Goal: Information Seeking & Learning: Learn about a topic

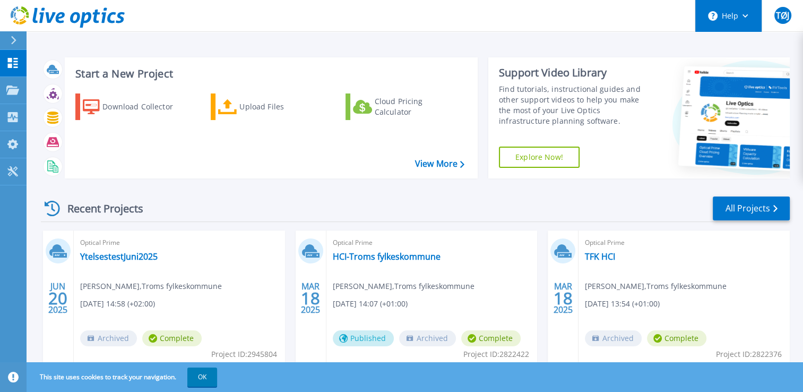
click at [746, 15] on icon at bounding box center [745, 16] width 6 height 4
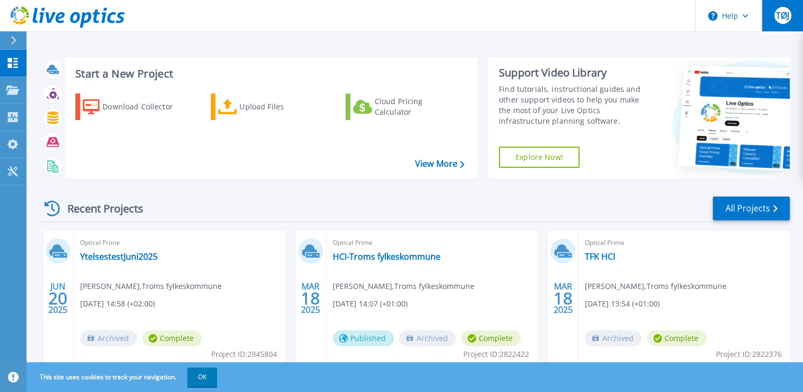
click at [783, 19] on span "TØJ" at bounding box center [782, 15] width 13 height 8
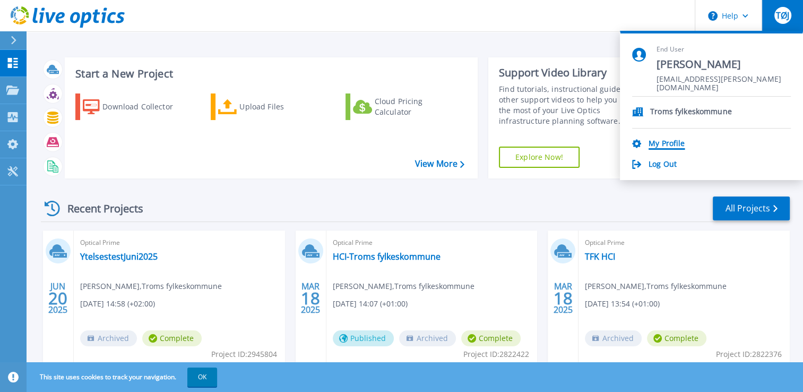
click at [654, 145] on link "My Profile" at bounding box center [667, 144] width 36 height 10
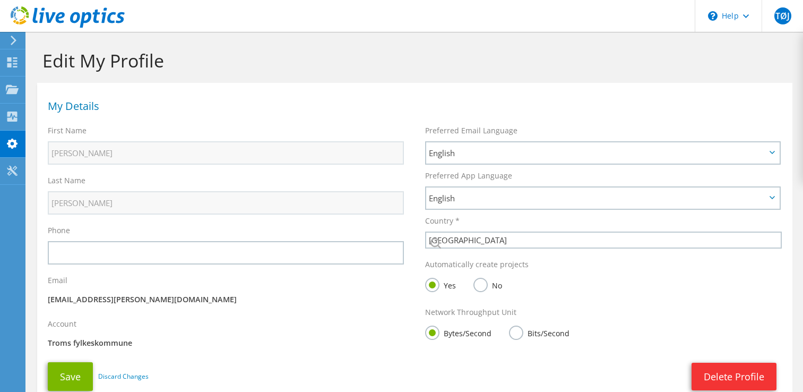
select select "161"
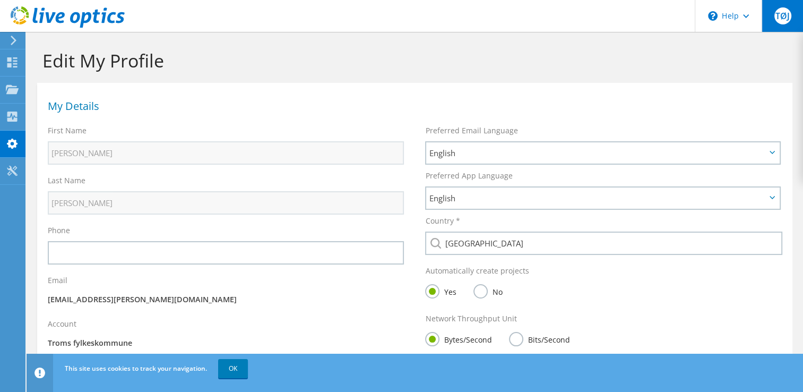
click at [770, 20] on div "TØJ" at bounding box center [782, 16] width 41 height 32
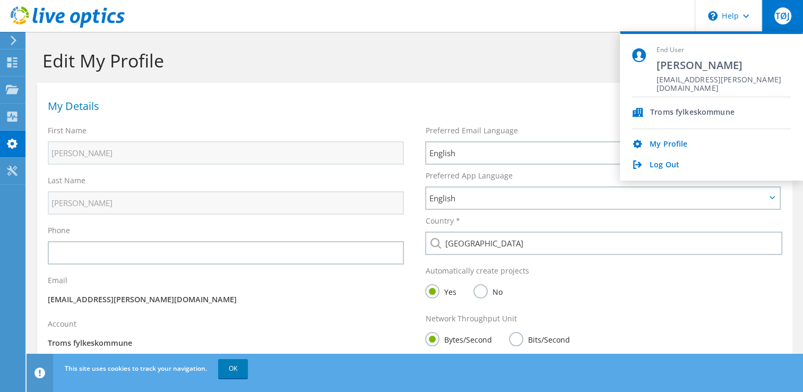
click at [683, 106] on div "Troms fylkeskommune" at bounding box center [711, 113] width 159 height 32
click at [681, 110] on div "Troms fylkeskommune" at bounding box center [692, 113] width 84 height 10
click at [514, 70] on h1 "Edit My Profile" at bounding box center [411, 60] width 739 height 22
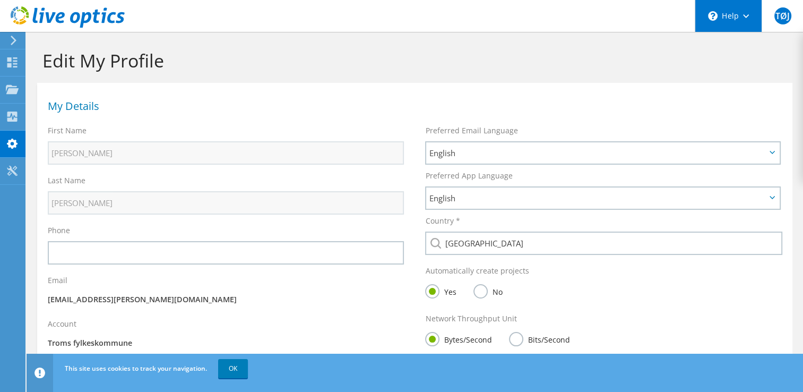
click at [731, 16] on div "\n Help" at bounding box center [728, 16] width 67 height 32
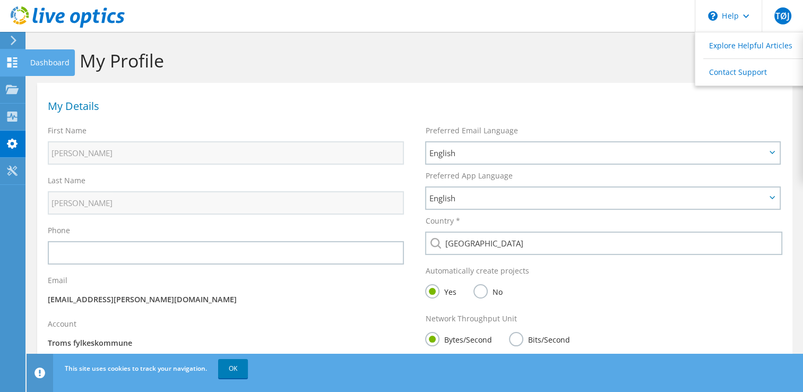
click at [14, 64] on use at bounding box center [12, 62] width 10 height 10
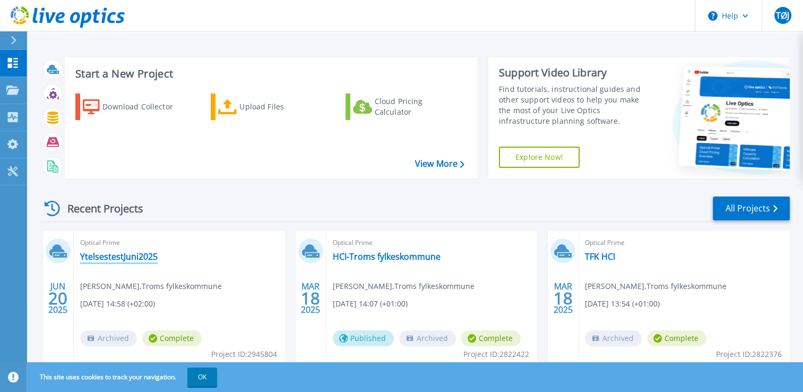
click at [105, 255] on link "YtelsestestJuni2025" at bounding box center [118, 256] width 77 height 11
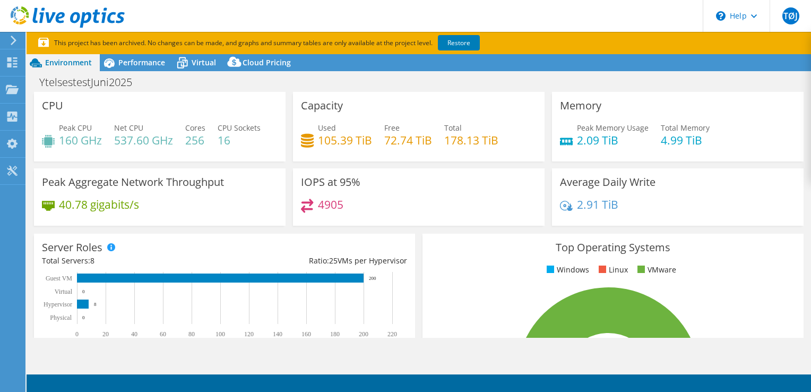
select select "USD"
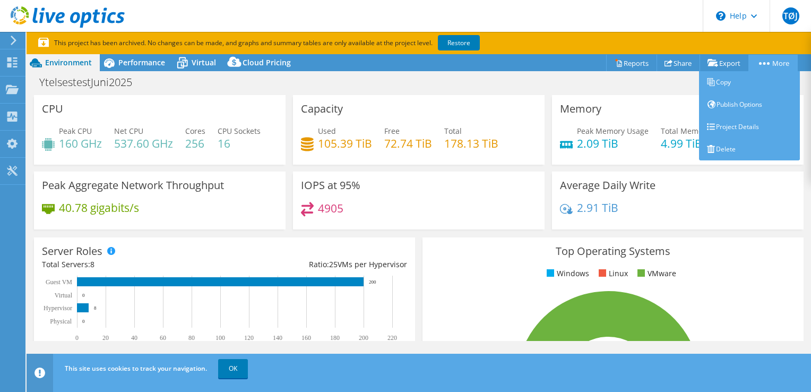
click at [748, 59] on link "More" at bounding box center [772, 63] width 49 height 16
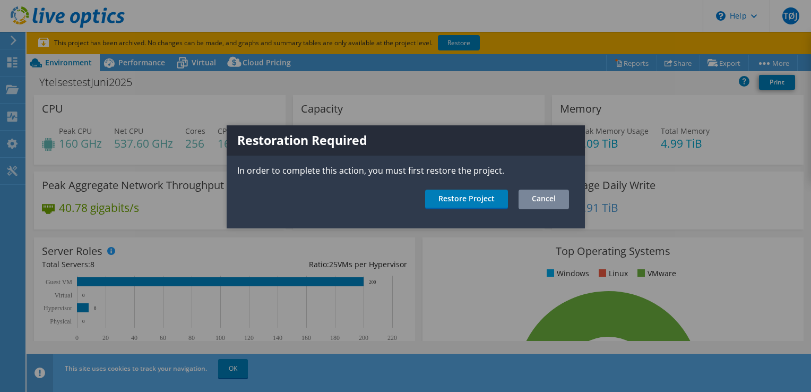
click at [553, 203] on link "Cancel" at bounding box center [543, 199] width 50 height 20
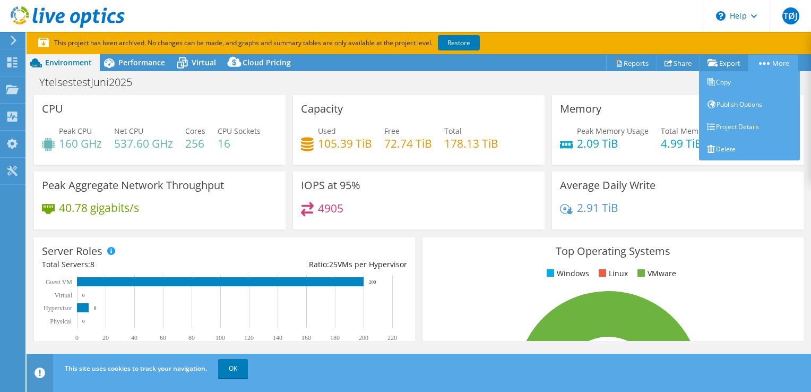
click at [767, 59] on link "More" at bounding box center [772, 63] width 49 height 16
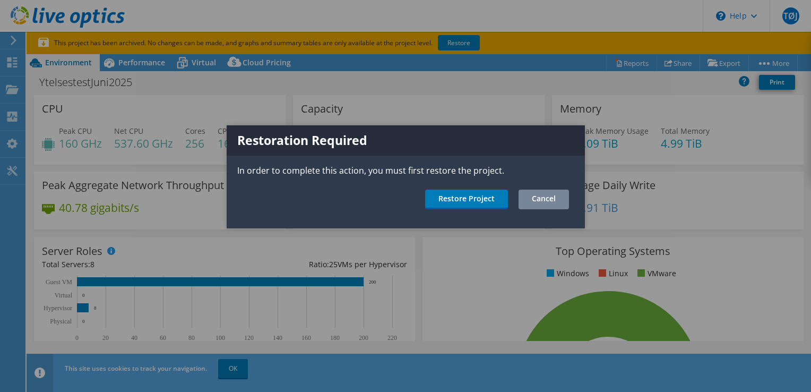
click at [556, 194] on link "Cancel" at bounding box center [543, 199] width 50 height 20
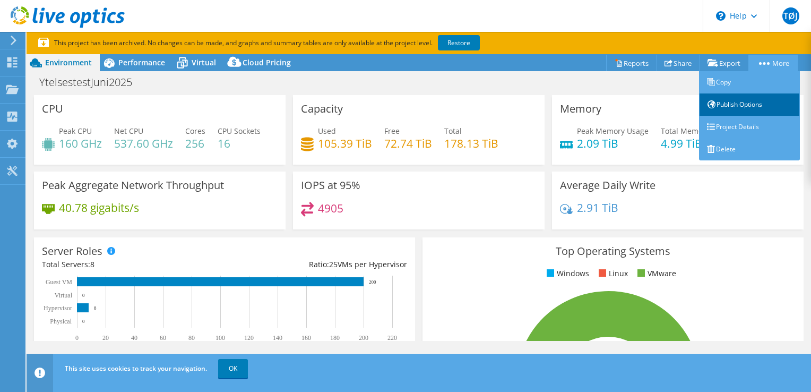
click at [750, 106] on link "Publish Options" at bounding box center [749, 104] width 101 height 22
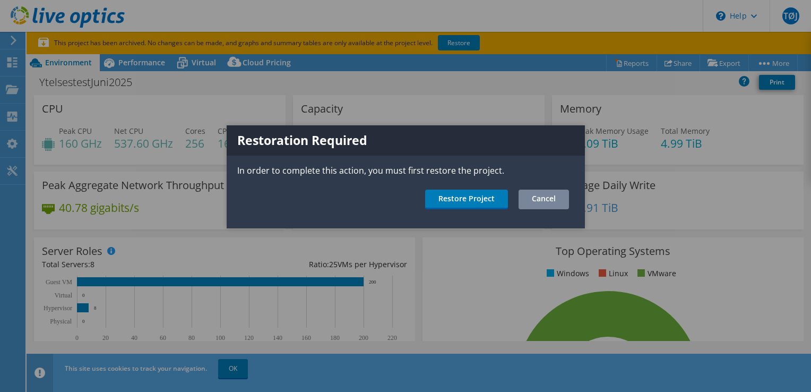
click at [554, 203] on link "Cancel" at bounding box center [543, 199] width 50 height 20
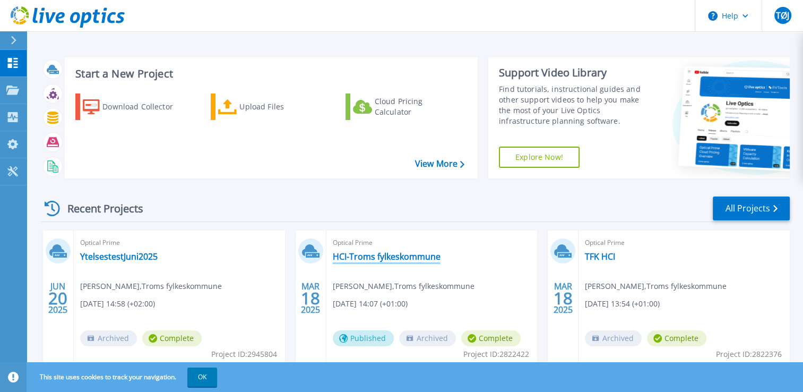
click at [387, 251] on link "HCI-Troms fylkeskommune" at bounding box center [387, 256] width 108 height 11
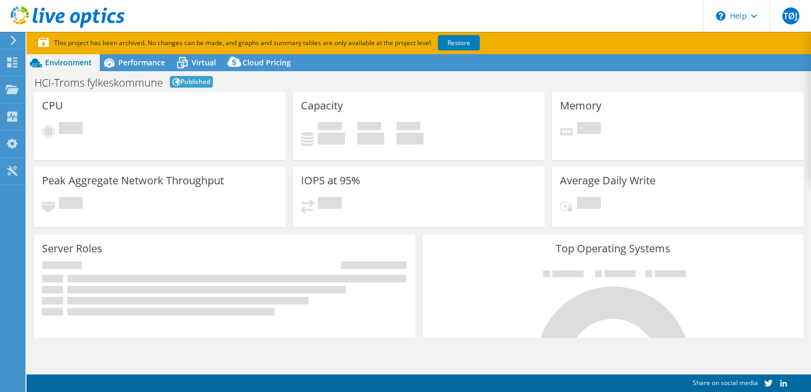
select select "USD"
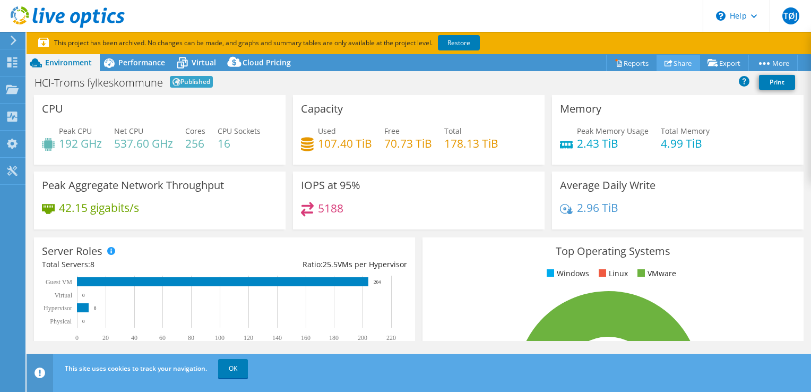
click at [666, 60] on icon at bounding box center [668, 63] width 8 height 8
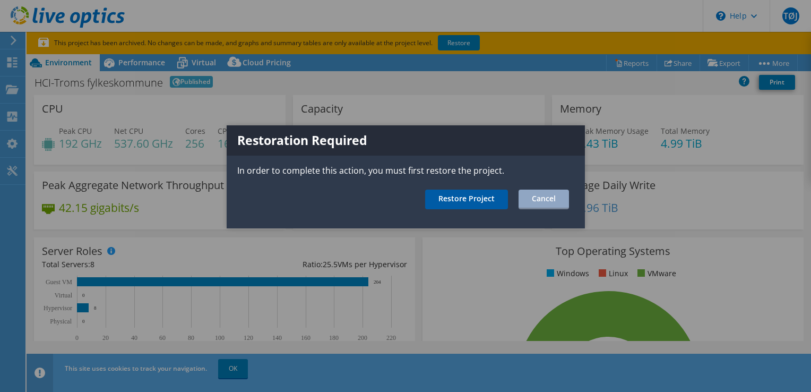
click at [488, 196] on link "Restore Project" at bounding box center [466, 199] width 83 height 20
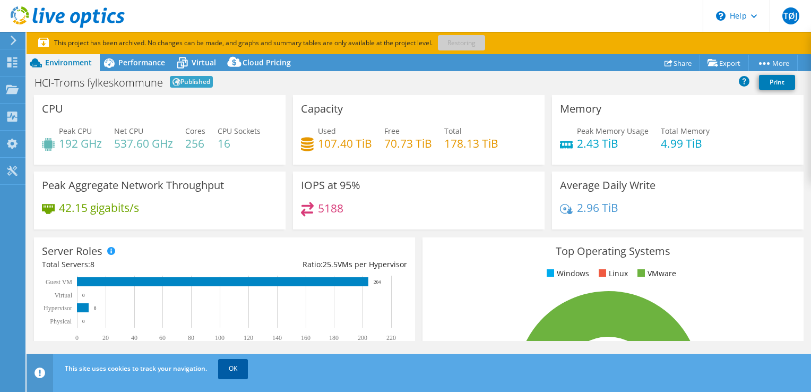
click at [237, 365] on link "OK" at bounding box center [233, 368] width 30 height 19
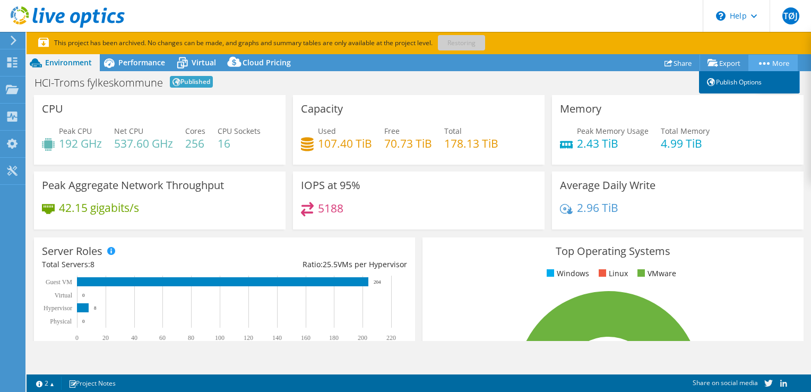
click at [740, 84] on link "Publish Options" at bounding box center [749, 82] width 101 height 22
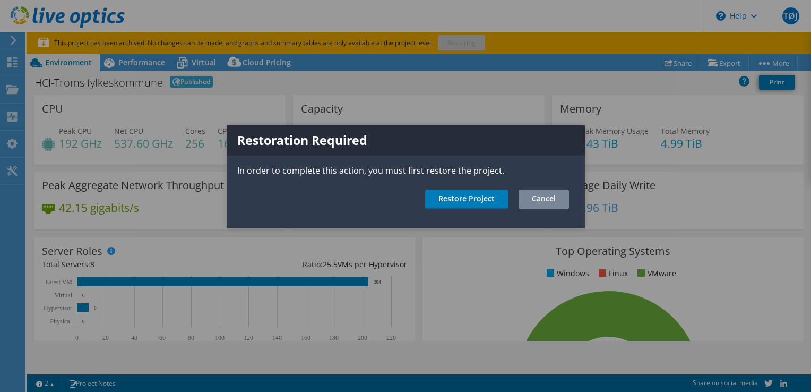
click at [560, 200] on link "Cancel" at bounding box center [543, 199] width 50 height 20
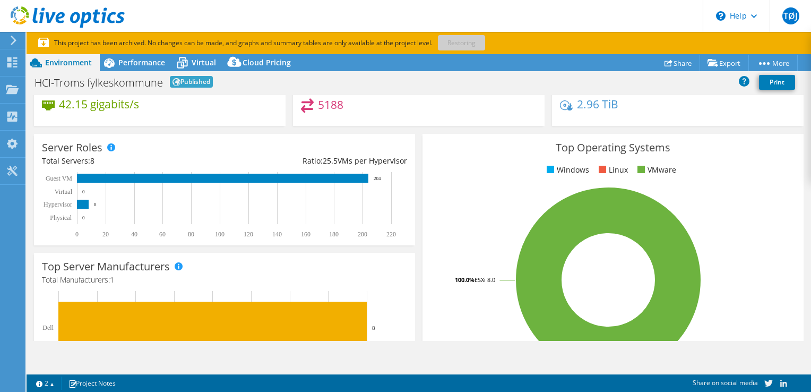
scroll to position [106, 0]
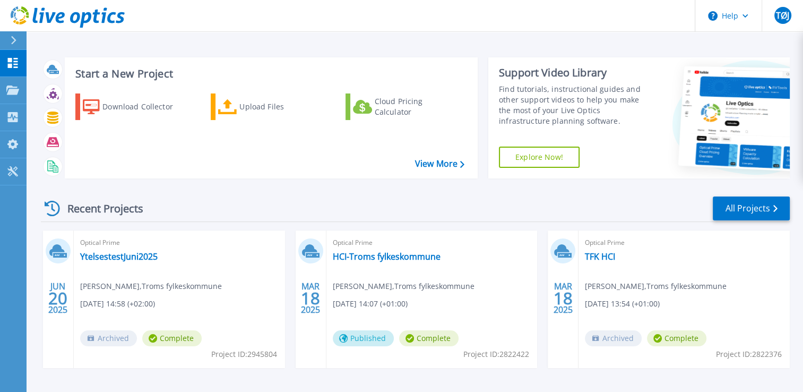
scroll to position [38, 0]
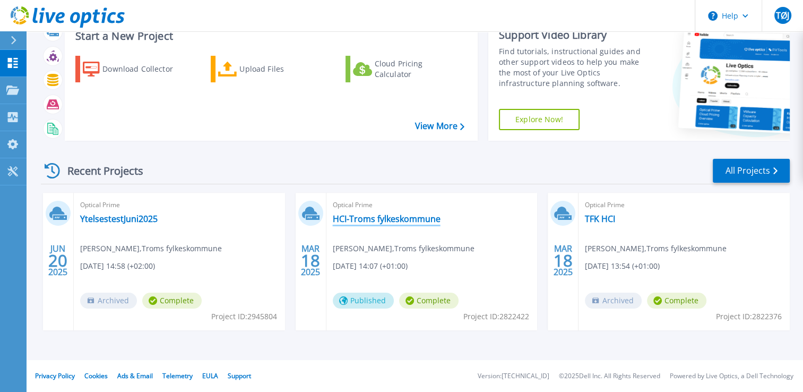
click at [351, 217] on link "HCI-Troms fylkeskommune" at bounding box center [387, 218] width 108 height 11
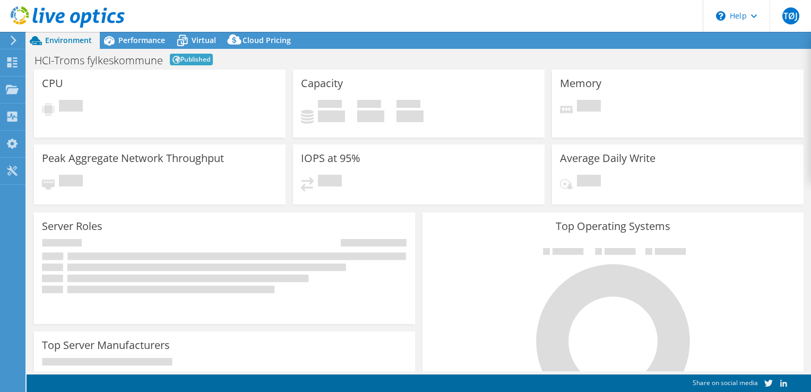
select select "USD"
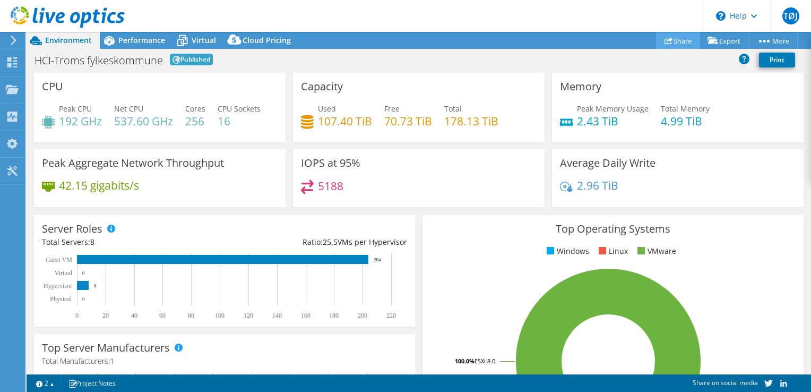
click at [675, 41] on link "Share" at bounding box center [678, 40] width 44 height 16
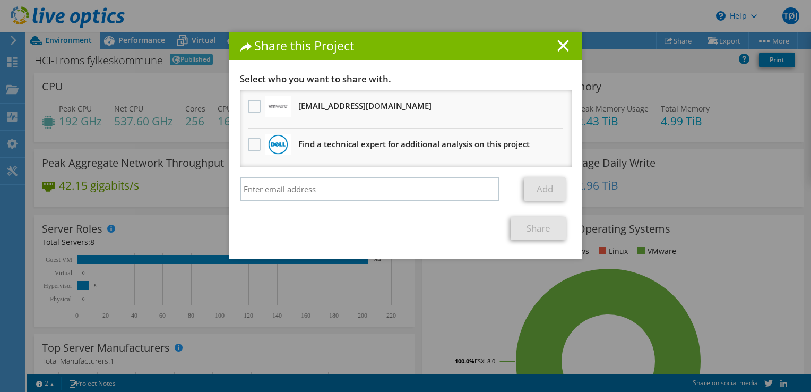
click at [730, 182] on div "Share this Project Link other users to this project Changes can be overwritten …" at bounding box center [405, 196] width 811 height 328
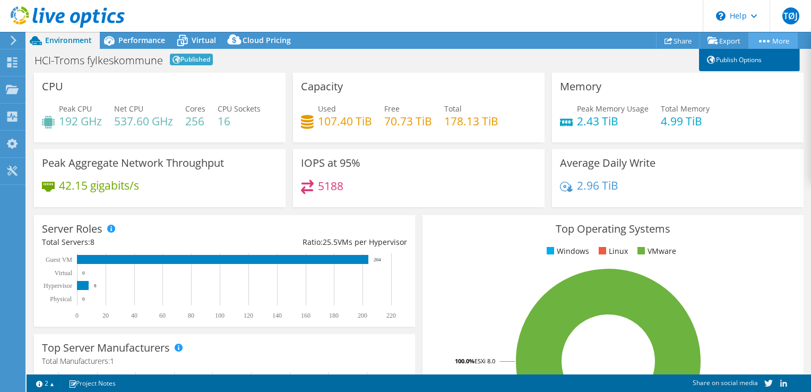
click at [755, 54] on link "Publish Options" at bounding box center [749, 60] width 101 height 22
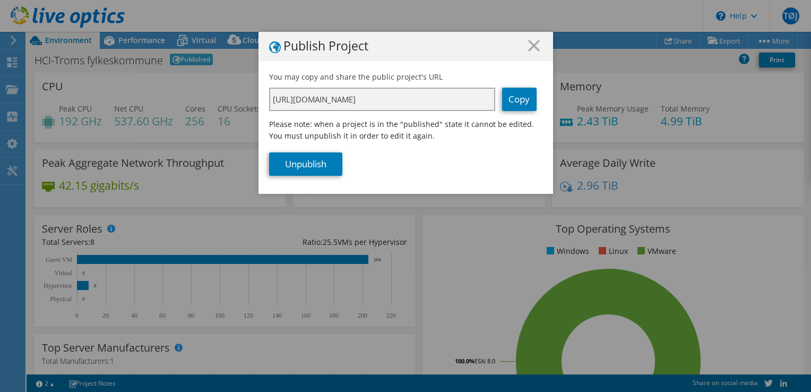
click at [270, 98] on input "https://app.liveoptics.com/dpackproject/20b6ab8b-85f6-4e4f-8bc4-13343bfbd699" at bounding box center [382, 99] width 226 height 23
click at [529, 56] on div "Publish Project" at bounding box center [405, 46] width 295 height 29
click at [540, 42] on div "Publish Project" at bounding box center [405, 46] width 295 height 29
click at [532, 51] on icon at bounding box center [534, 46] width 12 height 12
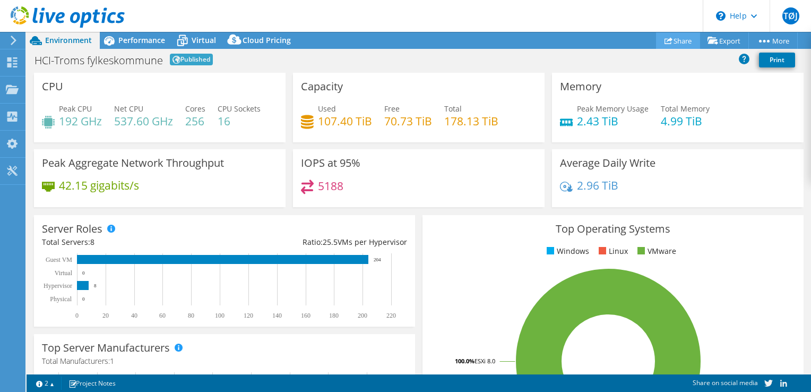
click at [681, 40] on link "Share" at bounding box center [678, 40] width 44 height 16
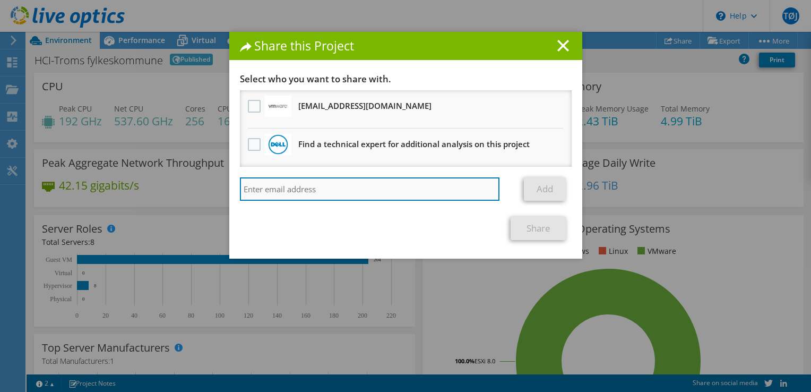
click at [346, 189] on input "search" at bounding box center [370, 188] width 260 height 23
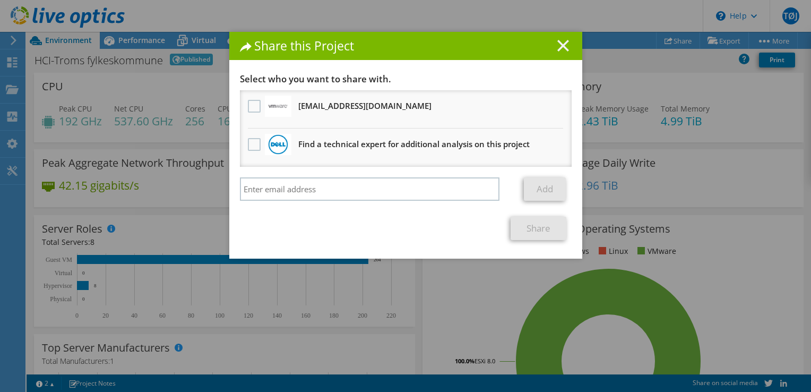
click at [558, 44] on icon at bounding box center [563, 46] width 12 height 12
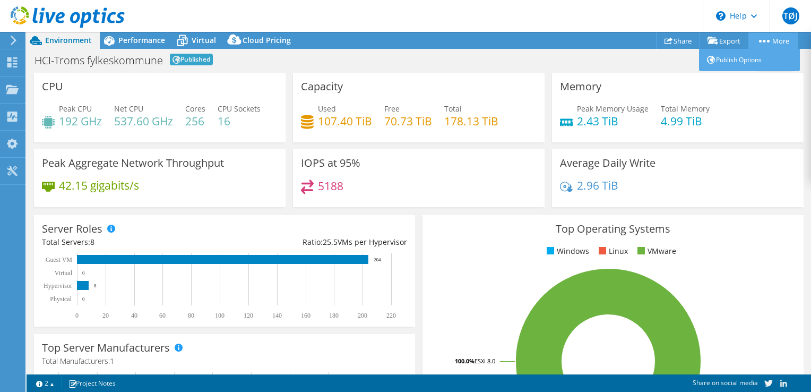
click at [777, 42] on link "More" at bounding box center [772, 40] width 49 height 16
click at [732, 63] on link "Publish Options" at bounding box center [749, 60] width 101 height 22
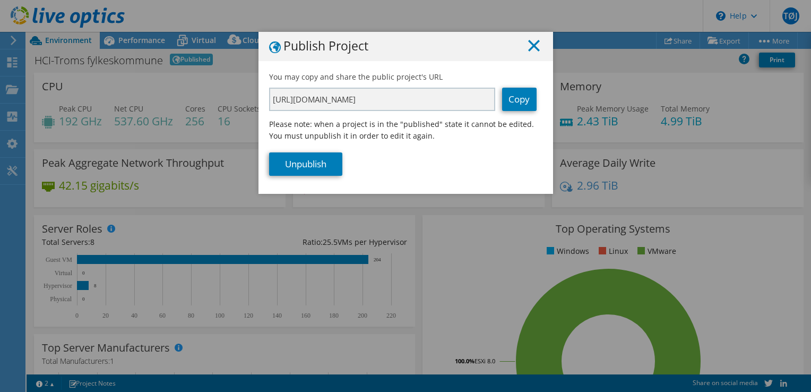
click at [529, 45] on line at bounding box center [534, 45] width 11 height 11
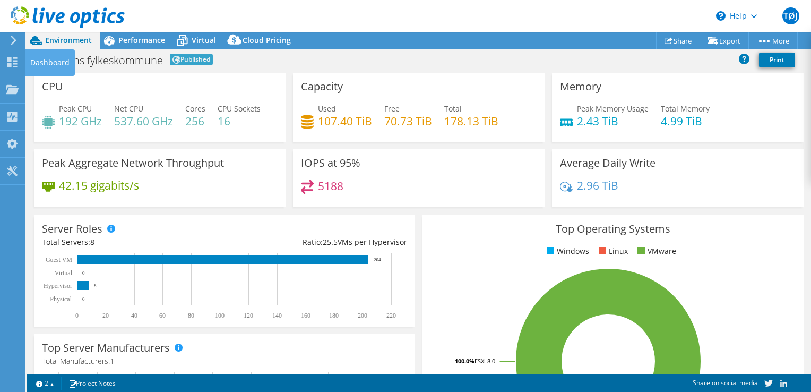
click at [25, 63] on div "Dashboard" at bounding box center [50, 62] width 50 height 27
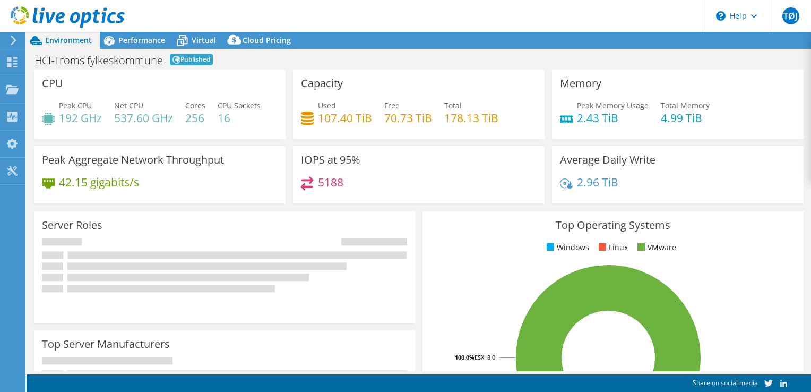
select select "USD"
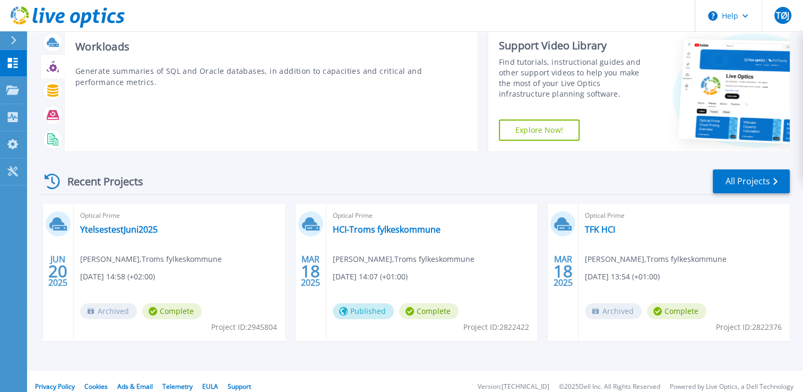
scroll to position [38, 0]
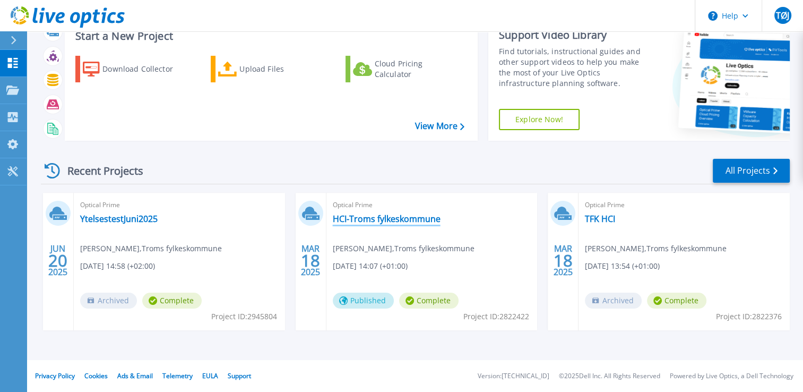
click at [372, 220] on link "HCI-Troms fylkeskommune" at bounding box center [387, 218] width 108 height 11
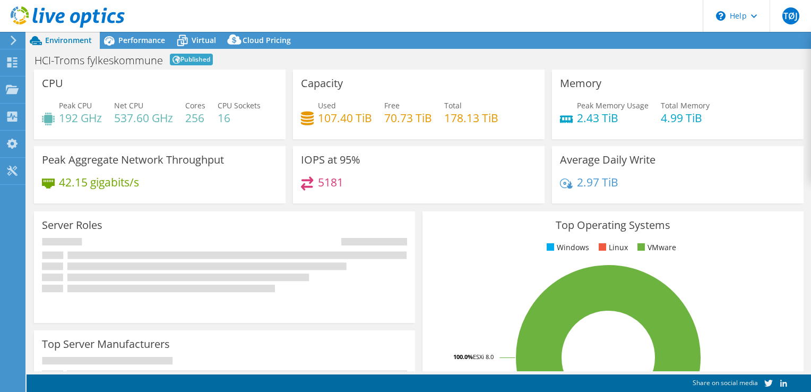
select select "USD"
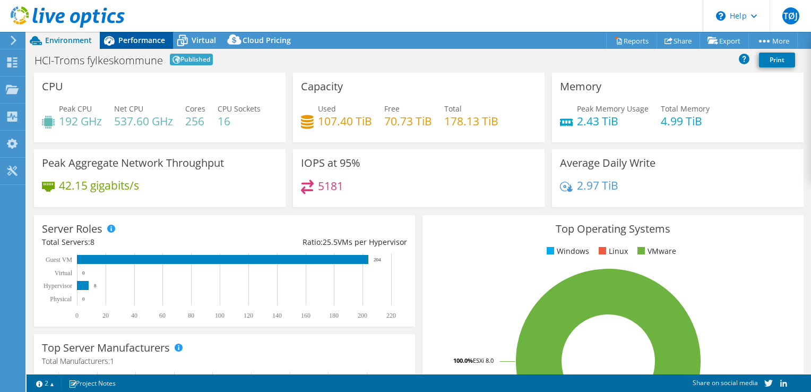
click at [141, 41] on span "Performance" at bounding box center [141, 40] width 47 height 10
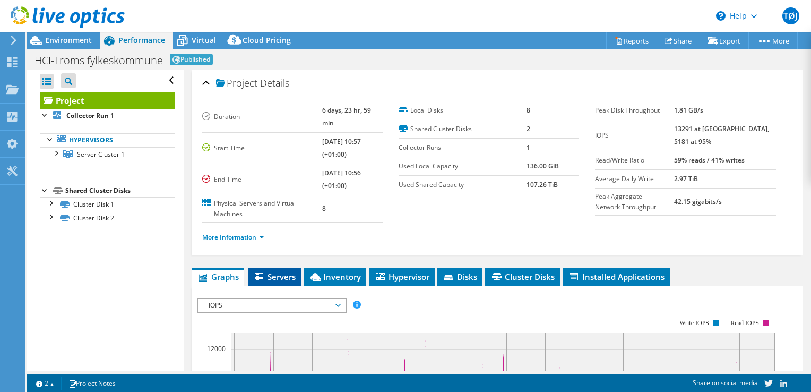
click at [275, 271] on span "Servers" at bounding box center [274, 276] width 42 height 11
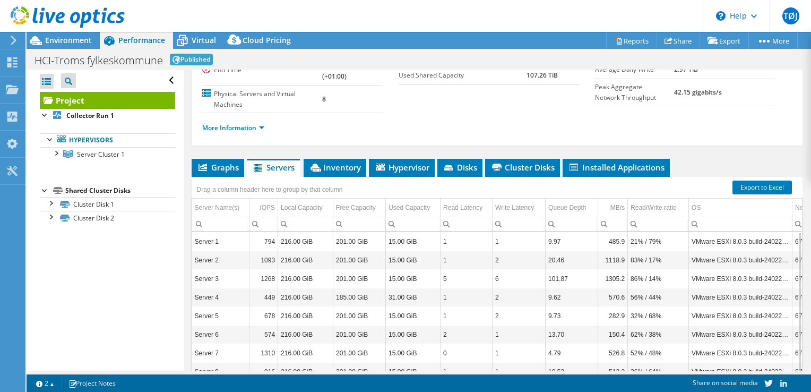
scroll to position [106, 0]
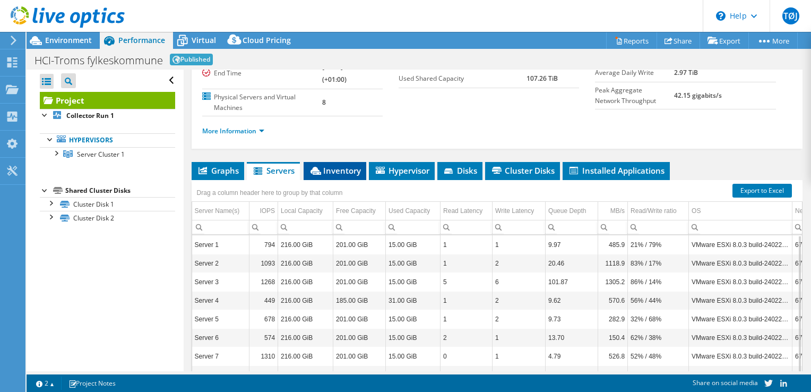
click at [344, 165] on span "Inventory" at bounding box center [335, 170] width 52 height 11
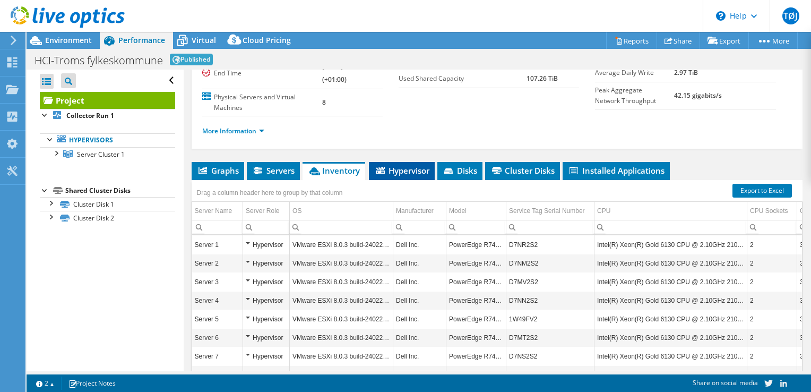
click at [396, 165] on span "Hypervisor" at bounding box center [401, 170] width 55 height 11
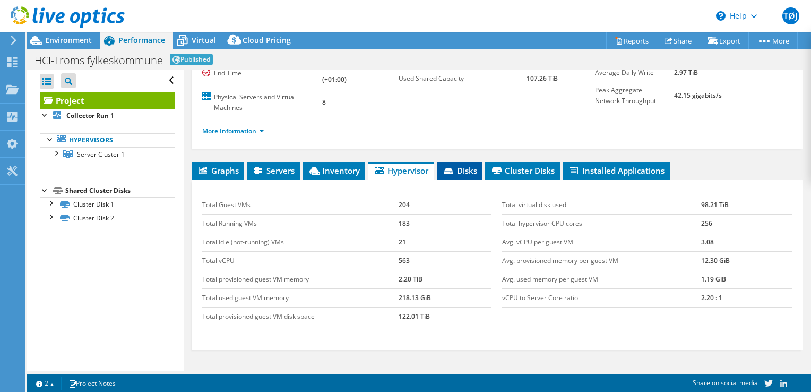
click at [462, 165] on span "Disks" at bounding box center [460, 170] width 34 height 11
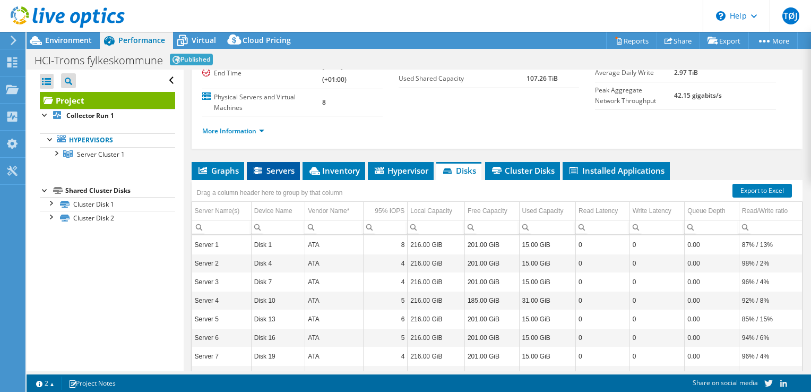
click at [284, 165] on span "Servers" at bounding box center [273, 170] width 42 height 11
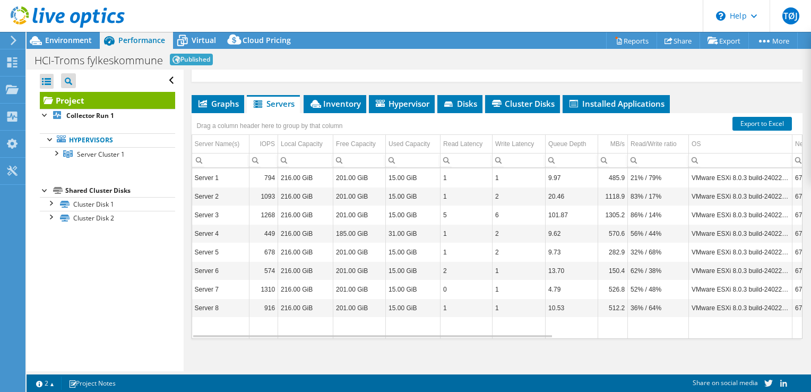
scroll to position [67, 0]
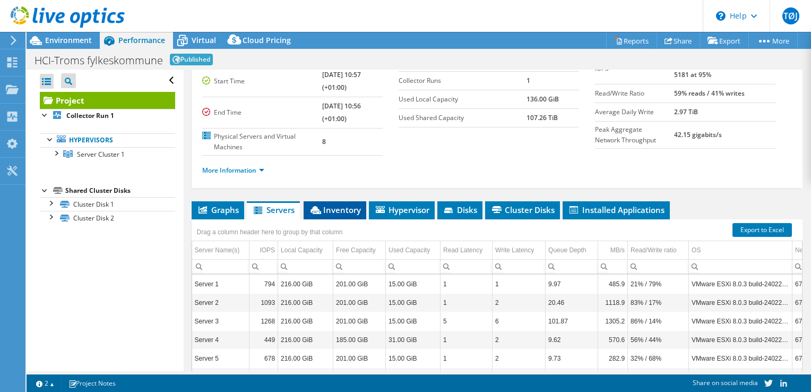
click at [333, 204] on span "Inventory" at bounding box center [335, 209] width 52 height 11
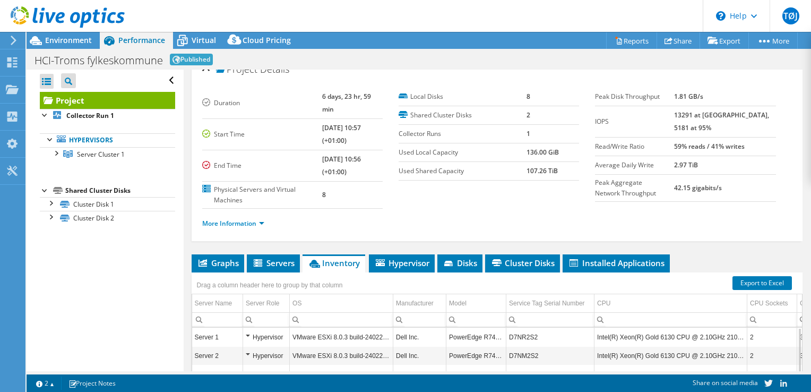
scroll to position [0, 0]
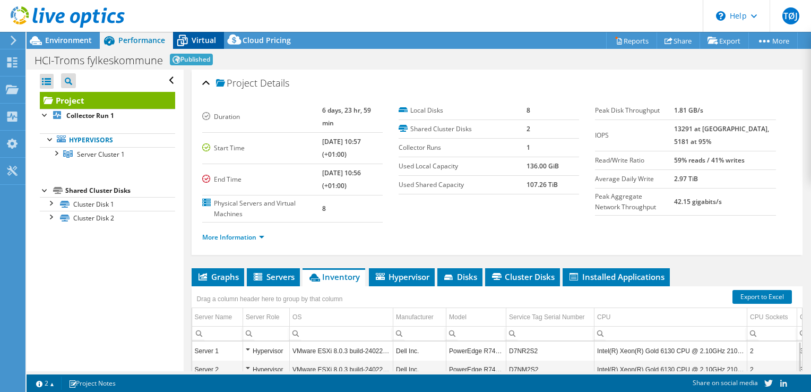
click at [194, 37] on span "Virtual" at bounding box center [204, 40] width 24 height 10
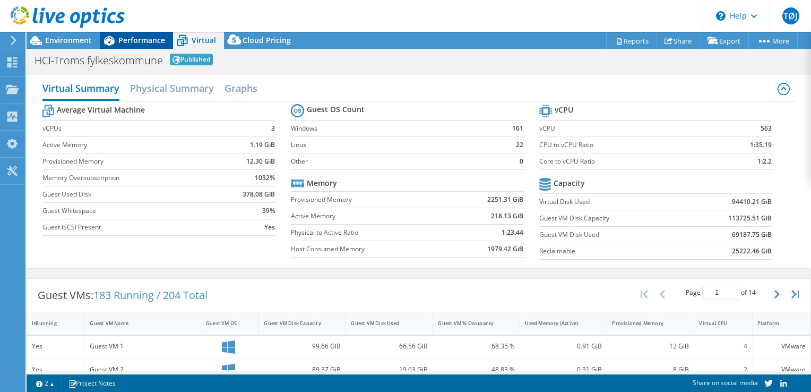
click at [153, 42] on span "Performance" at bounding box center [141, 40] width 47 height 10
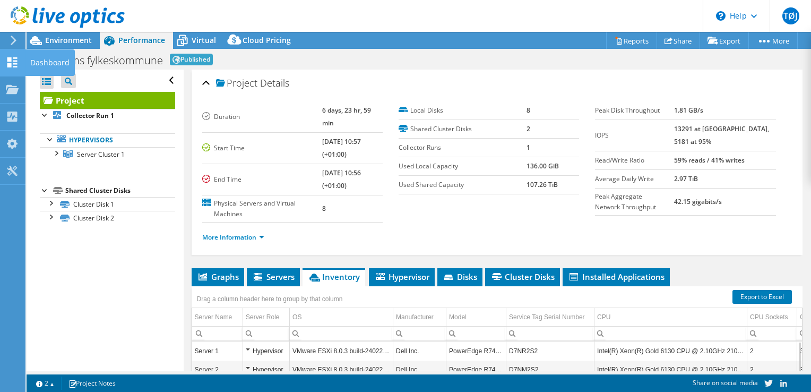
click at [15, 60] on use at bounding box center [12, 62] width 10 height 10
click at [13, 62] on icon at bounding box center [12, 62] width 13 height 10
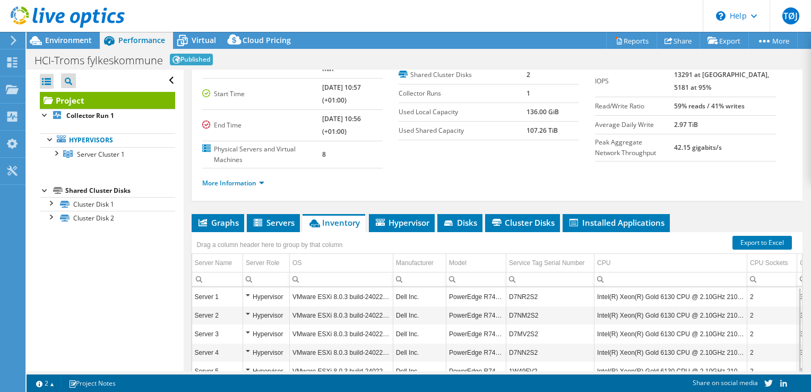
scroll to position [106, 0]
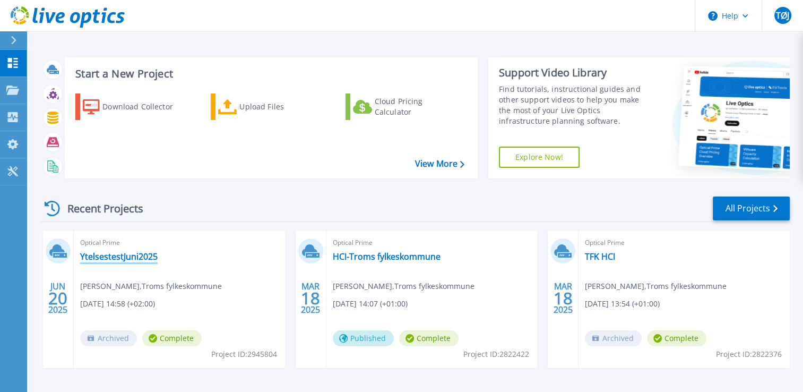
click at [102, 257] on link "YtelsestestJuni2025" at bounding box center [118, 256] width 77 height 11
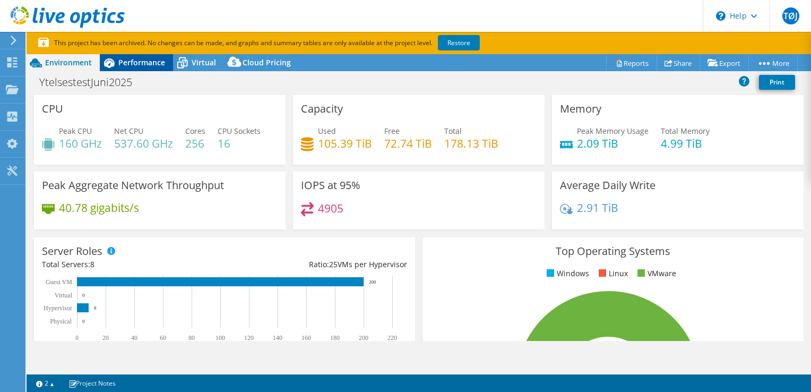
click at [143, 59] on span "Performance" at bounding box center [141, 62] width 47 height 10
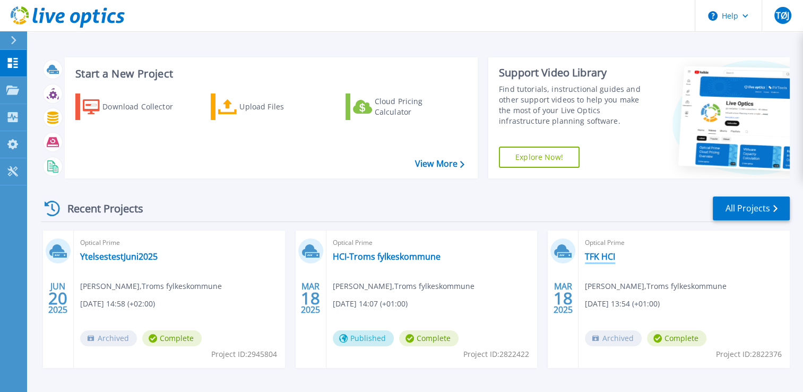
click at [602, 259] on link "TFK HCI" at bounding box center [600, 256] width 30 height 11
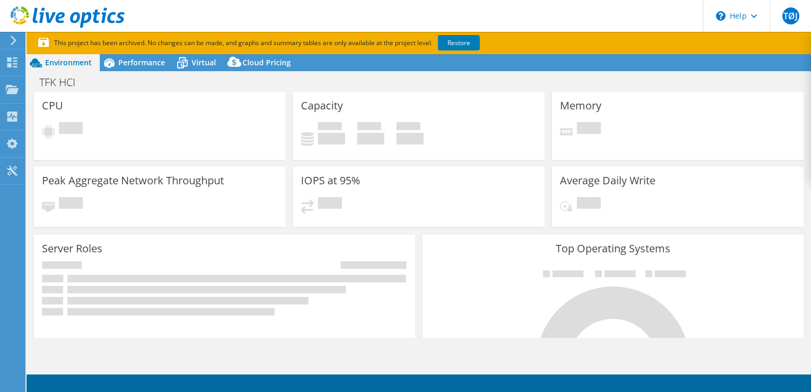
select select "USD"
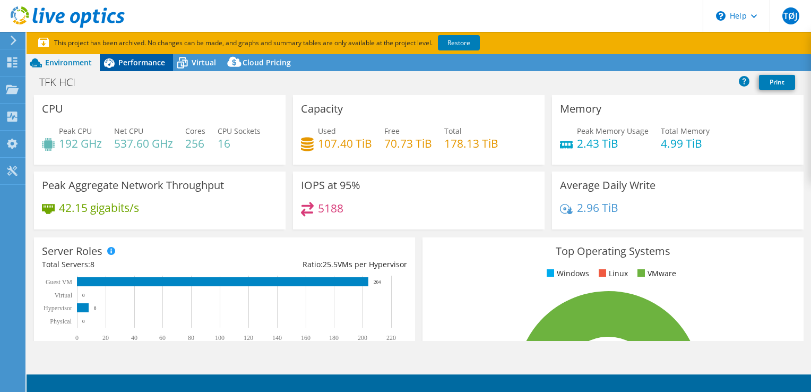
click at [142, 54] on div "Performance" at bounding box center [136, 62] width 73 height 17
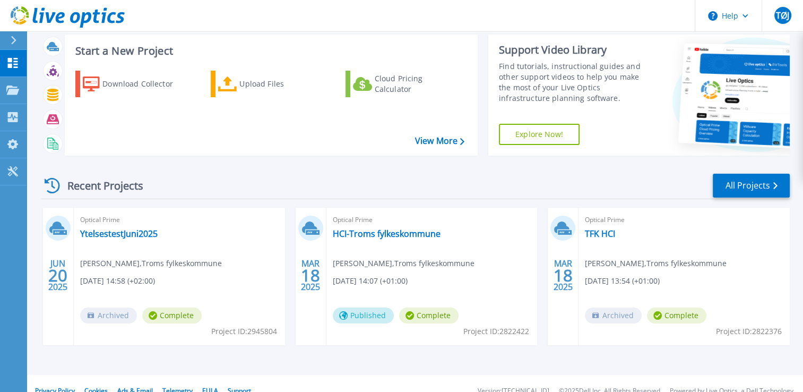
scroll to position [38, 0]
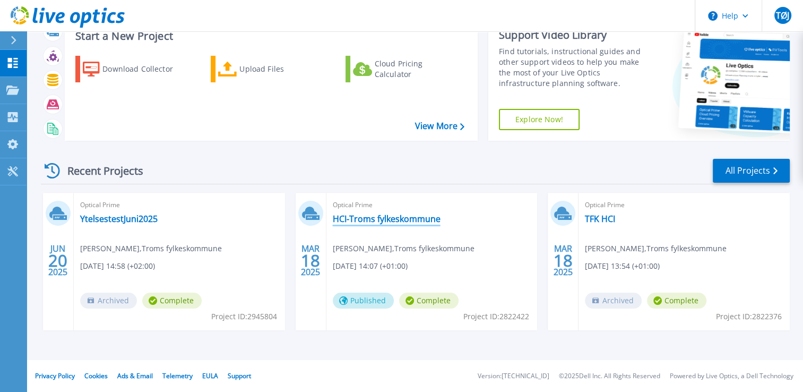
click at [348, 220] on link "HCI-Troms fylkeskommune" at bounding box center [387, 218] width 108 height 11
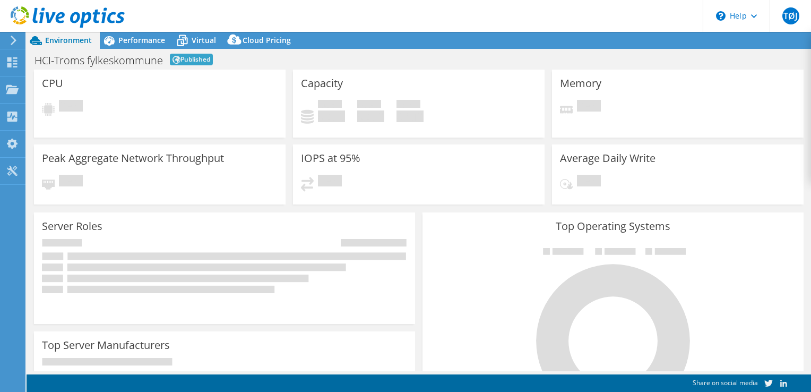
select select "USD"
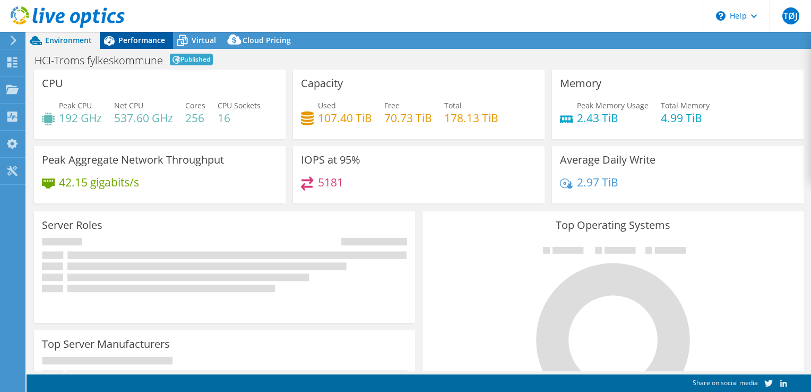
click at [137, 42] on span "Performance" at bounding box center [141, 40] width 47 height 10
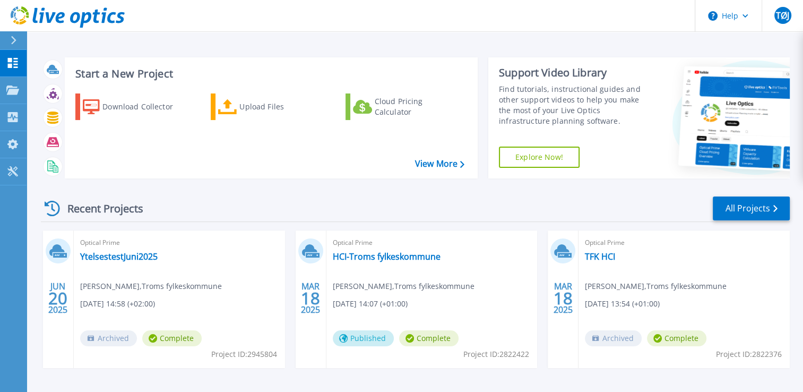
scroll to position [38, 0]
